Goal: Task Accomplishment & Management: Use online tool/utility

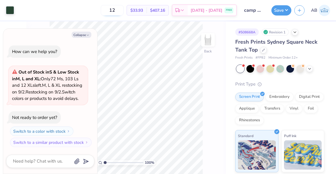
click at [124, 11] on input "12" at bounding box center [112, 10] width 23 height 11
type input "1"
type input "34"
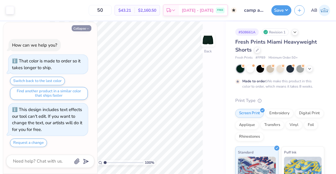
click at [75, 30] on button "Collapse" at bounding box center [82, 28] width 20 height 6
type textarea "x"
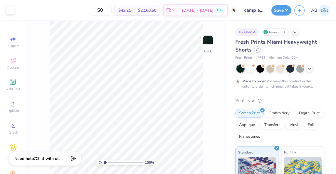
click at [256, 50] on icon at bounding box center [257, 49] width 3 height 3
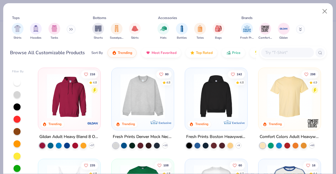
click at [276, 56] on input "text" at bounding box center [286, 52] width 45 height 7
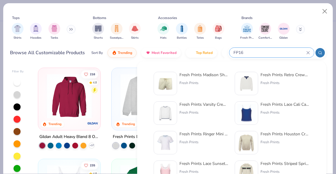
type input "FP16"
click at [200, 75] on div "Fresh Prints Madison Shorts" at bounding box center [203, 75] width 49 height 6
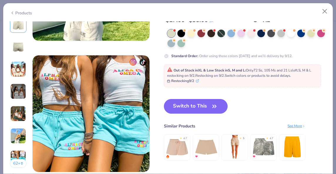
scroll to position [738, 0]
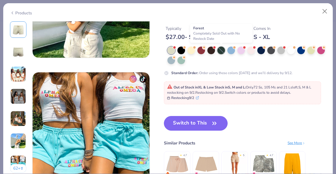
click at [221, 50] on div at bounding box center [221, 51] width 8 height 8
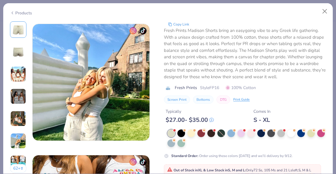
scroll to position [655, 0]
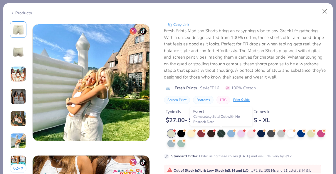
click at [222, 134] on div at bounding box center [221, 134] width 8 height 8
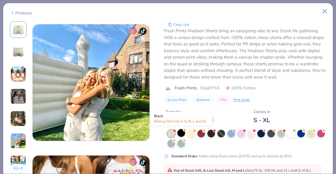
click at [178, 133] on div at bounding box center [181, 133] width 8 height 8
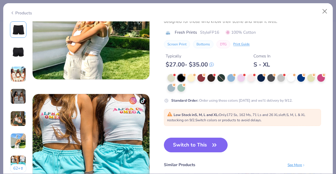
scroll to position [717, 0]
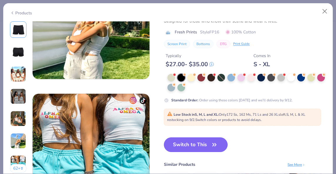
click at [194, 144] on button "Switch to This" at bounding box center [196, 145] width 64 height 15
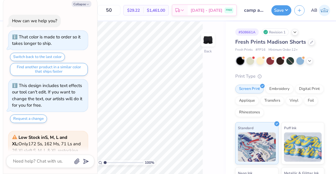
scroll to position [101, 0]
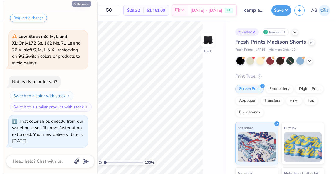
click at [73, 4] on button "Collapse" at bounding box center [82, 4] width 20 height 6
type textarea "x"
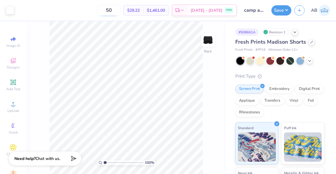
click at [120, 11] on input "50" at bounding box center [108, 10] width 23 height 11
type input "5"
type input "40"
